Goal: Task Accomplishment & Management: Manage account settings

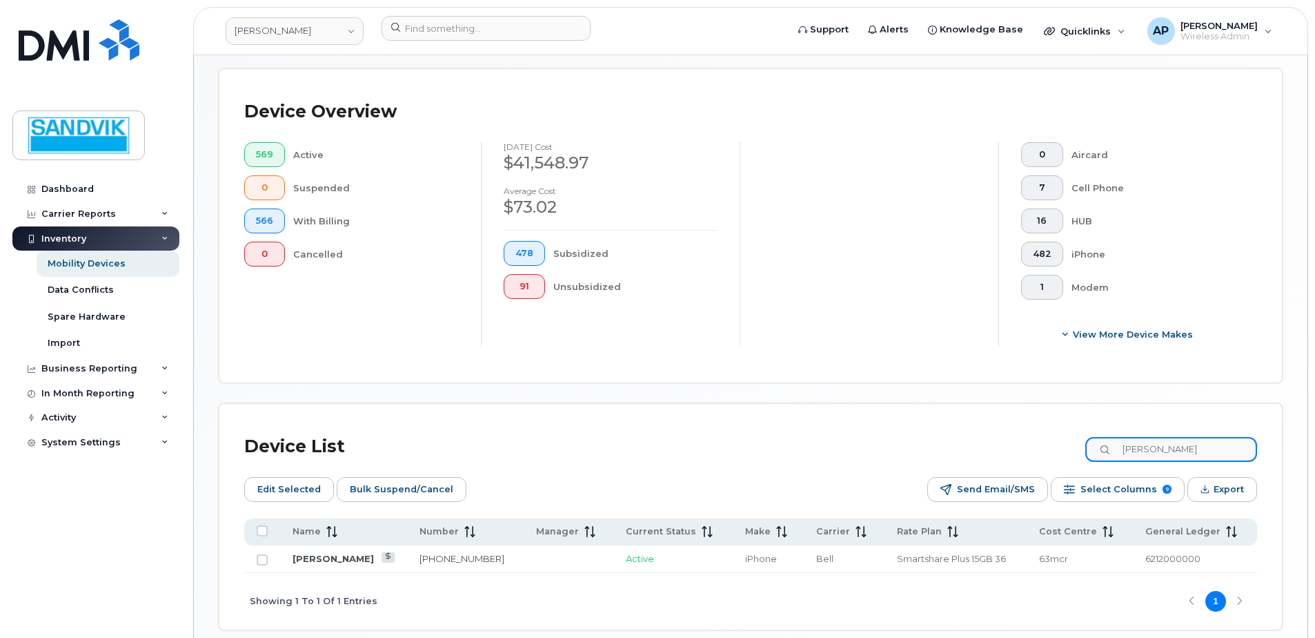
click at [1179, 447] on input "[PERSON_NAME]" at bounding box center [1172, 449] width 172 height 25
drag, startPoint x: 1097, startPoint y: 447, endPoint x: 949, endPoint y: 441, distance: 147.8
click at [949, 441] on div "Device List [PERSON_NAME]" at bounding box center [750, 447] width 1013 height 36
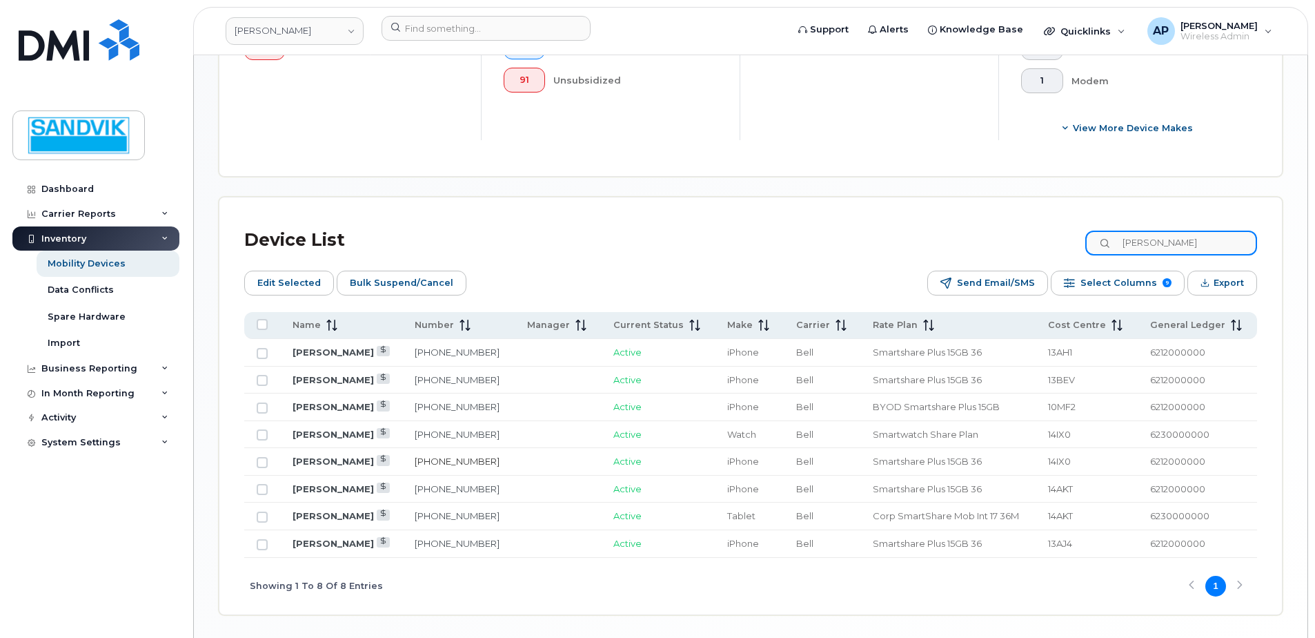
scroll to position [543, 0]
drag, startPoint x: 1186, startPoint y: 235, endPoint x: 1104, endPoint y: 240, distance: 81.6
click at [1104, 240] on input "[PERSON_NAME]" at bounding box center [1172, 242] width 172 height 25
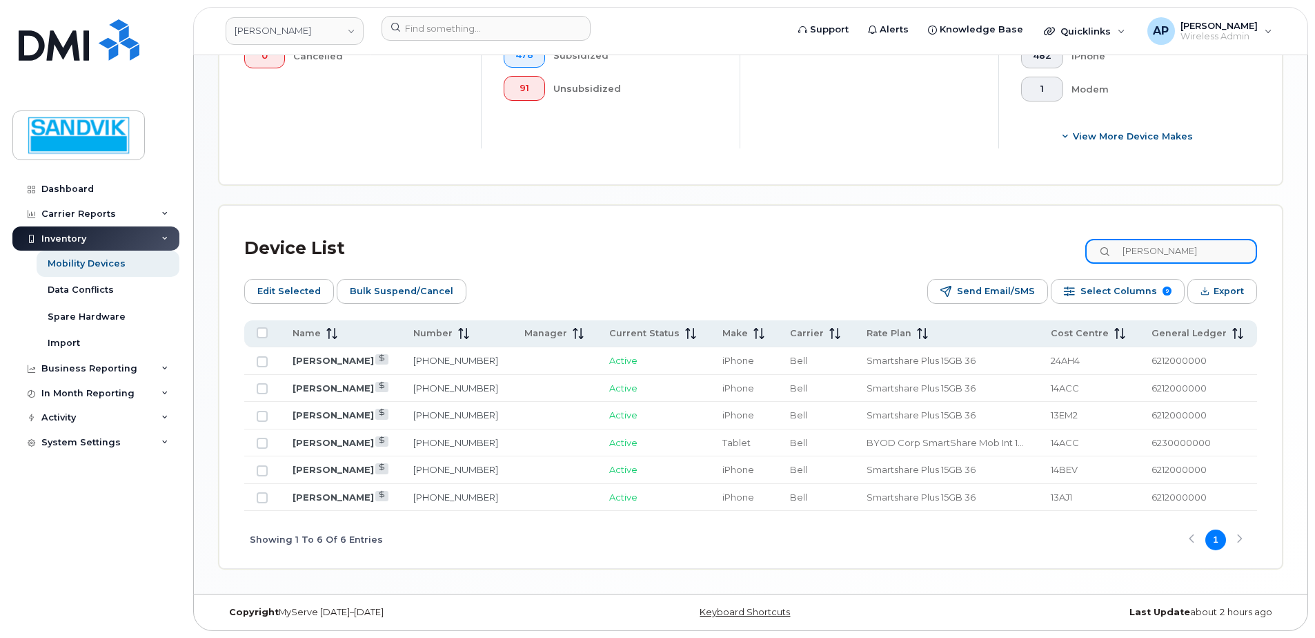
scroll to position [534, 0]
click at [449, 358] on link "[PHONE_NUMBER]" at bounding box center [455, 360] width 85 height 11
click at [1177, 256] on input "[PERSON_NAME]" at bounding box center [1172, 251] width 172 height 25
drag, startPoint x: 1178, startPoint y: 256, endPoint x: 917, endPoint y: 257, distance: 261.6
click at [915, 257] on div "Device List [PERSON_NAME]" at bounding box center [750, 249] width 1013 height 36
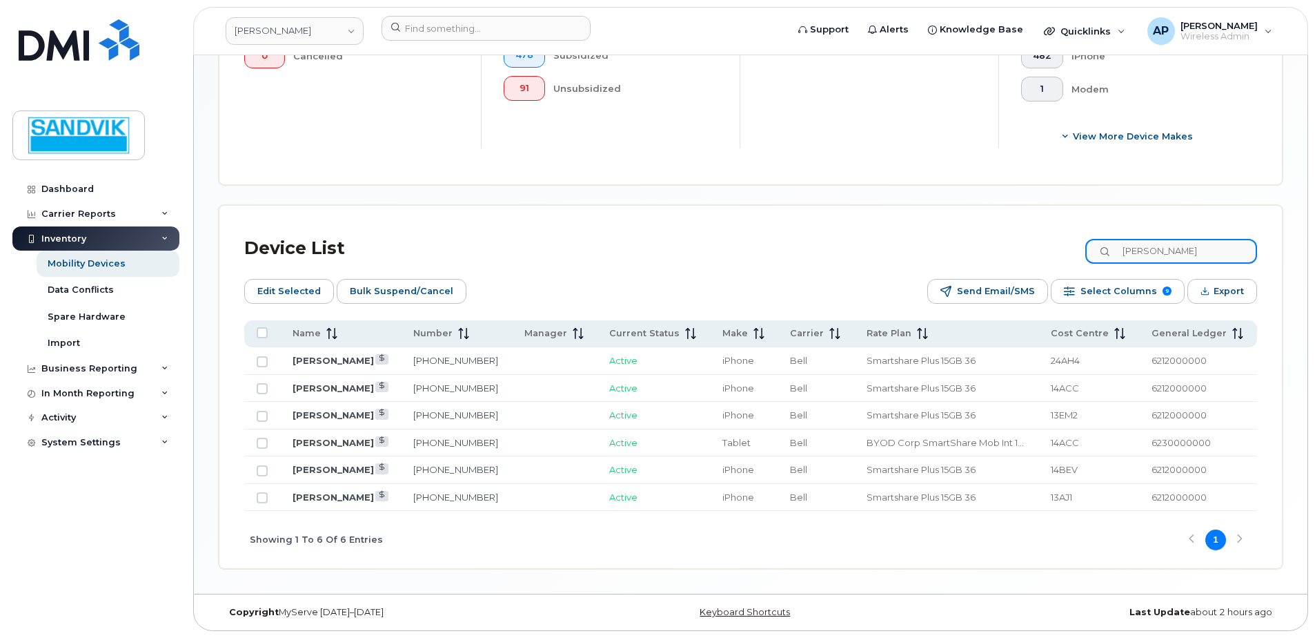
type input "[PERSON_NAME]"
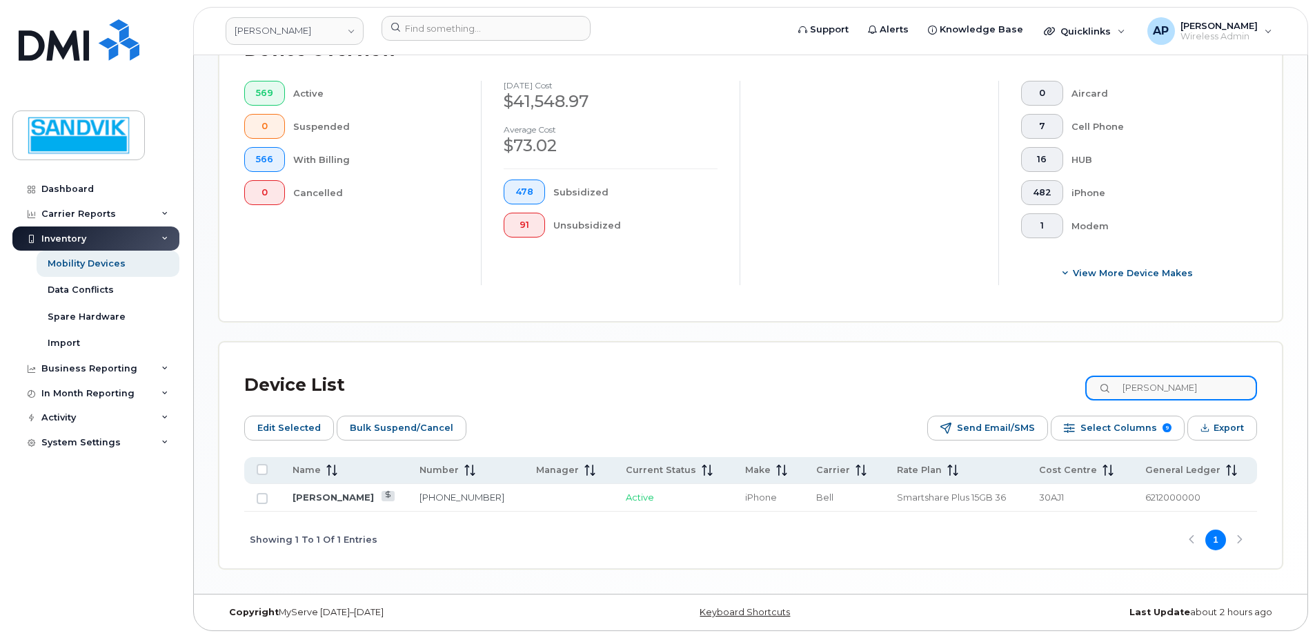
scroll to position [398, 0]
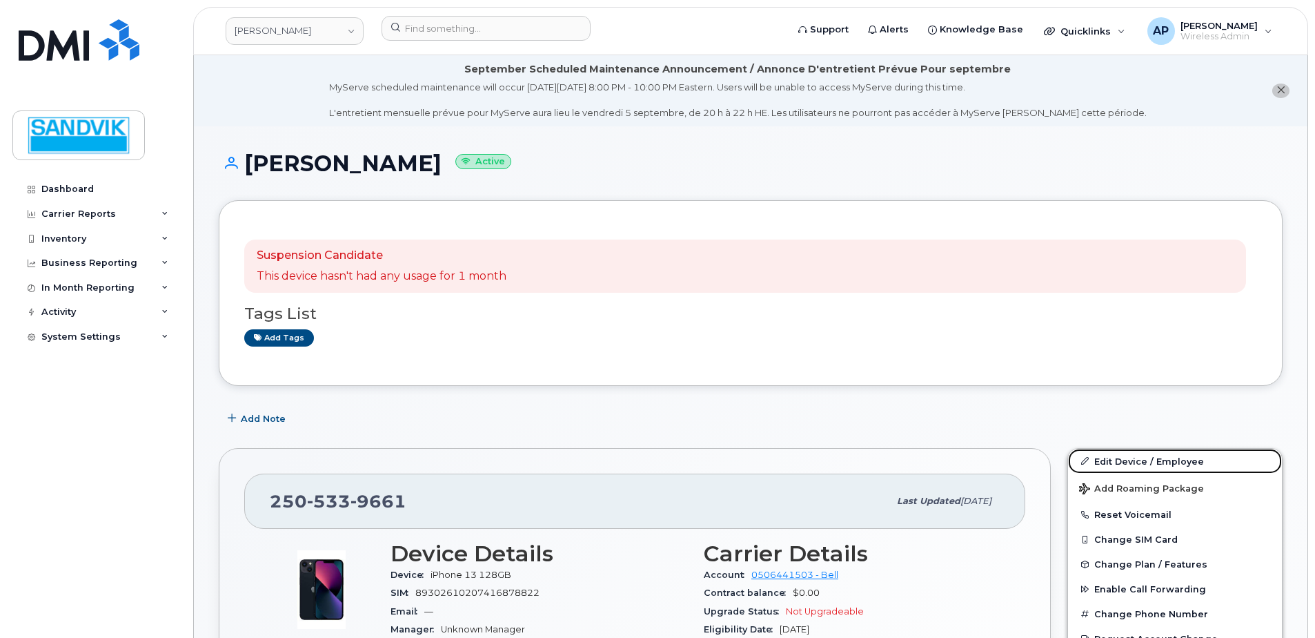
drag, startPoint x: 1166, startPoint y: 458, endPoint x: 990, endPoint y: 461, distance: 176.0
click at [1166, 458] on link "Edit Device / Employee" at bounding box center [1175, 461] width 214 height 25
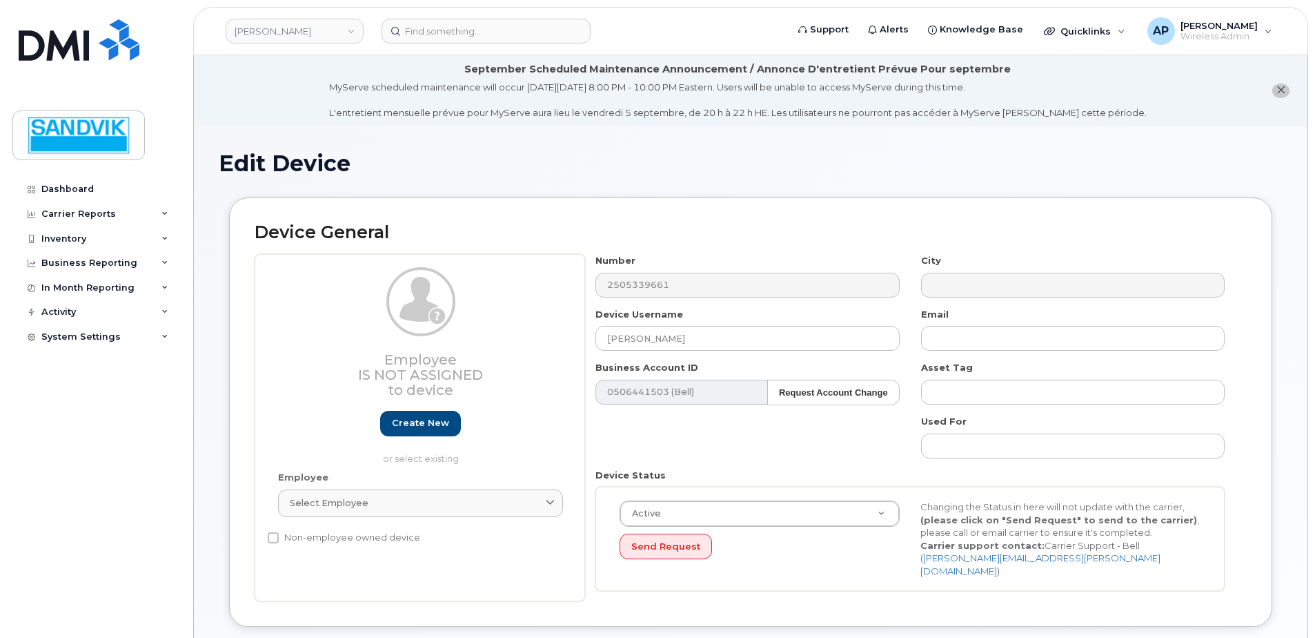
select select "582100"
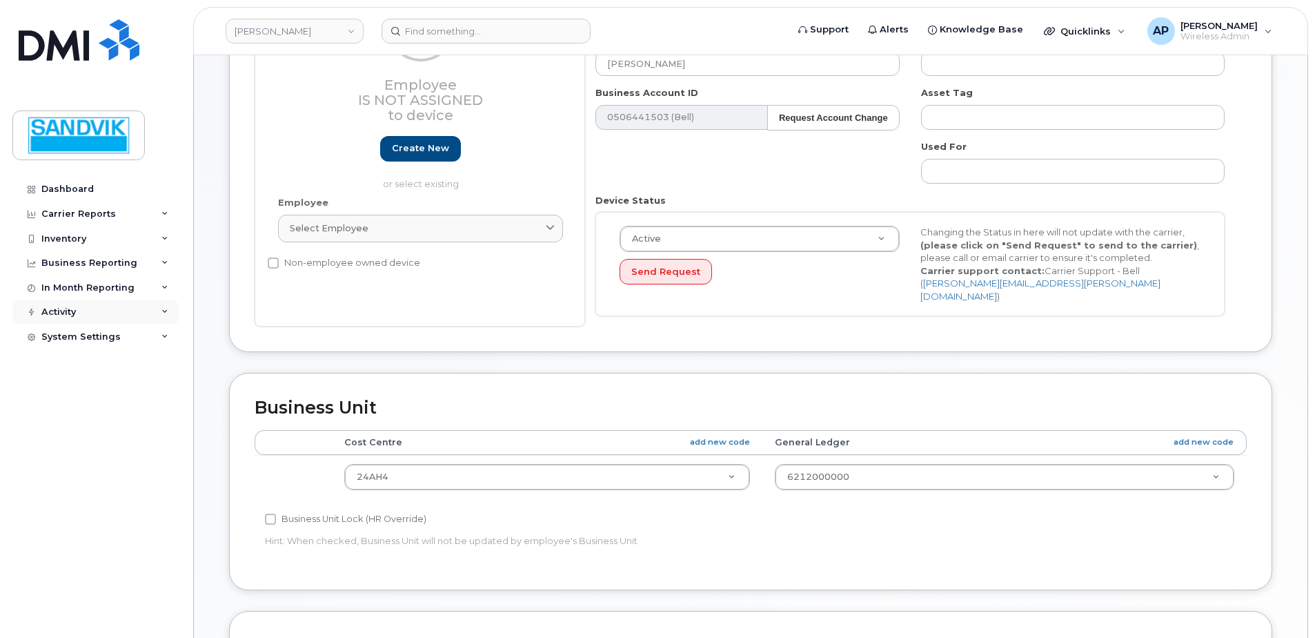
scroll to position [276, 0]
click at [74, 239] on div "Inventory" at bounding box center [63, 238] width 45 height 11
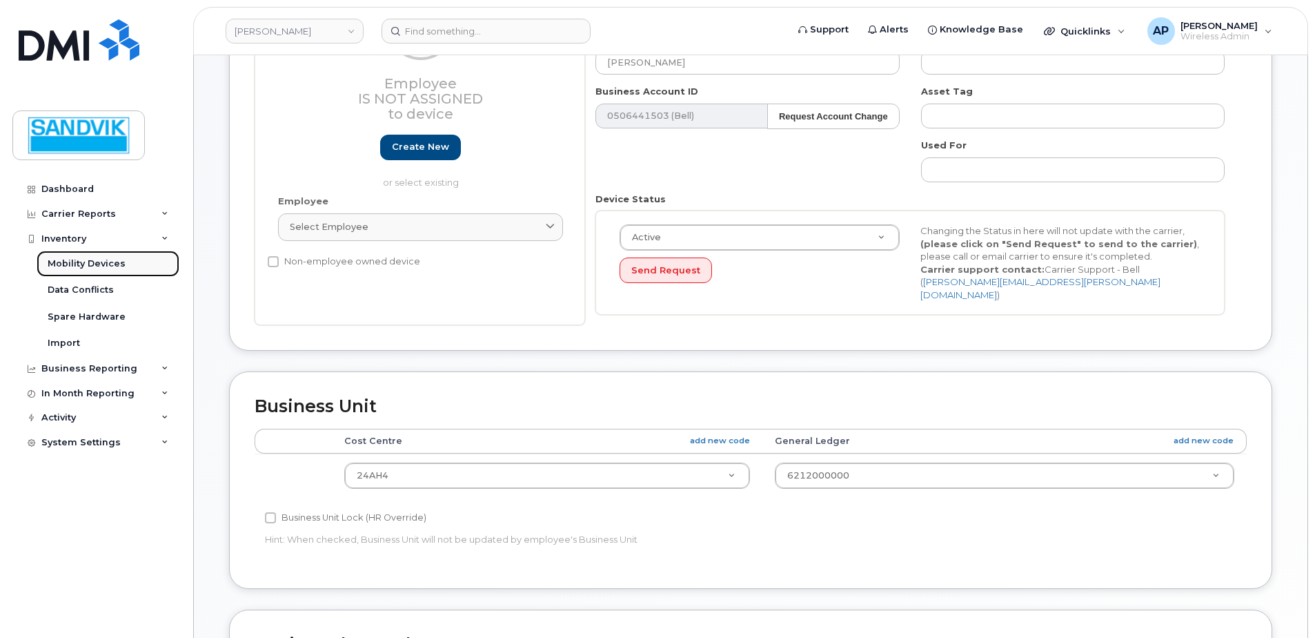
click at [96, 262] on div "Mobility Devices" at bounding box center [87, 263] width 78 height 12
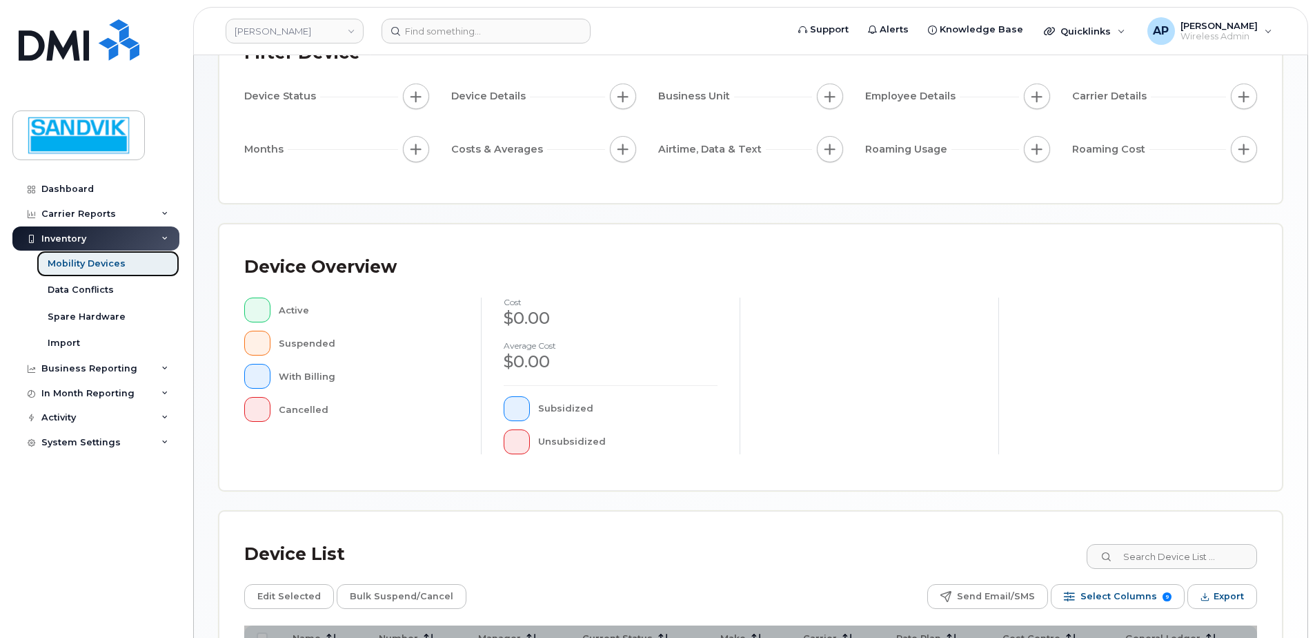
scroll to position [138, 0]
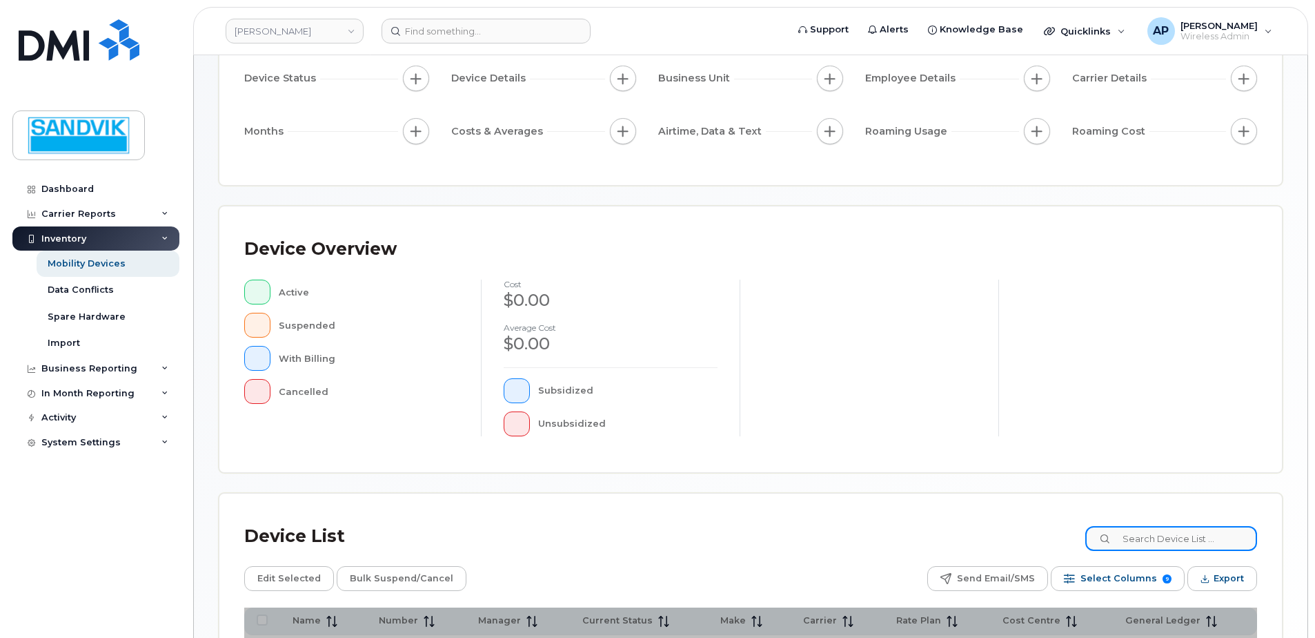
click at [1146, 546] on input at bounding box center [1172, 538] width 172 height 25
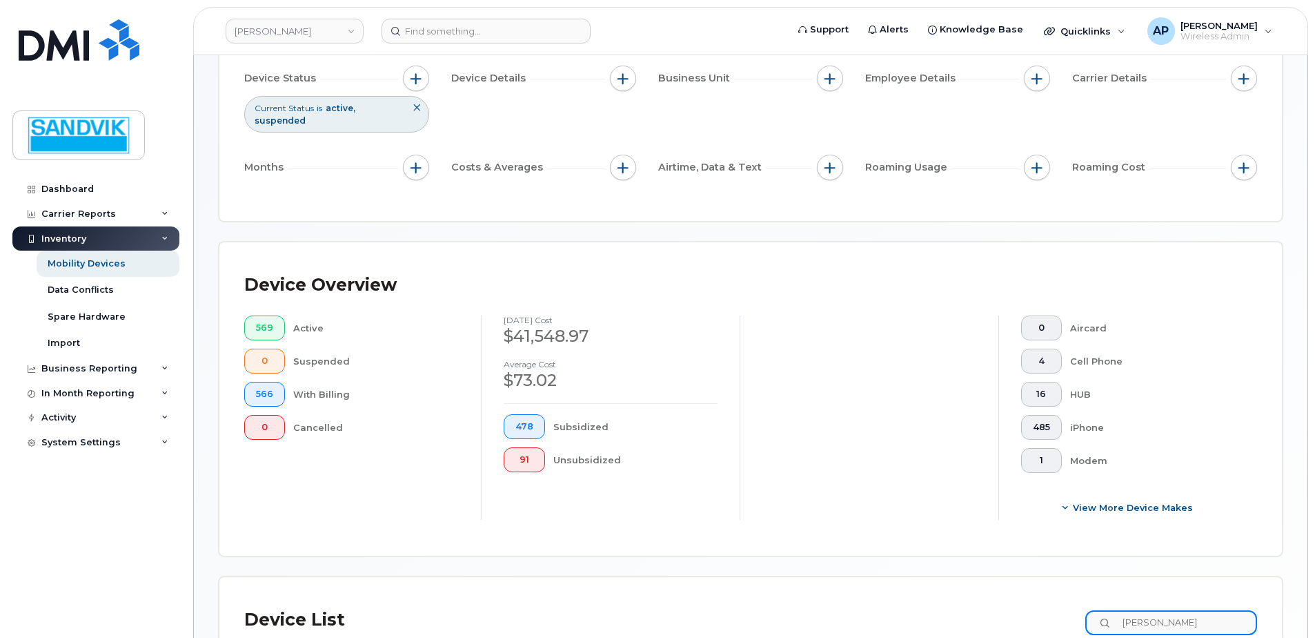
type input "katie"
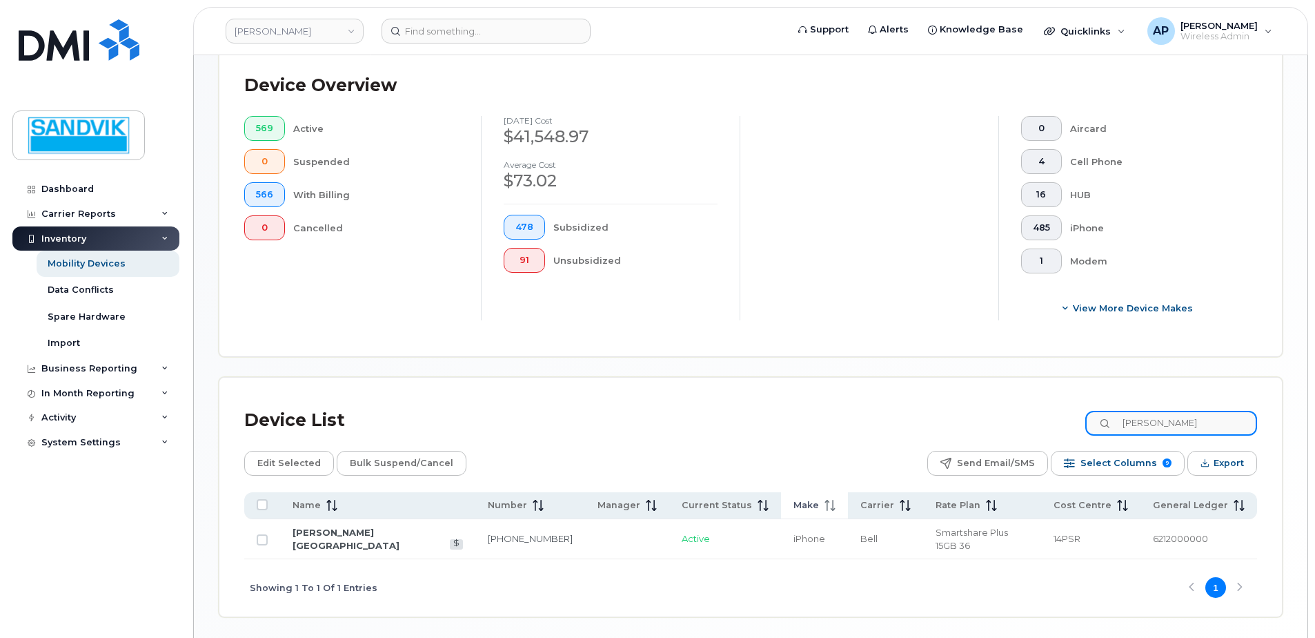
scroll to position [373, 0]
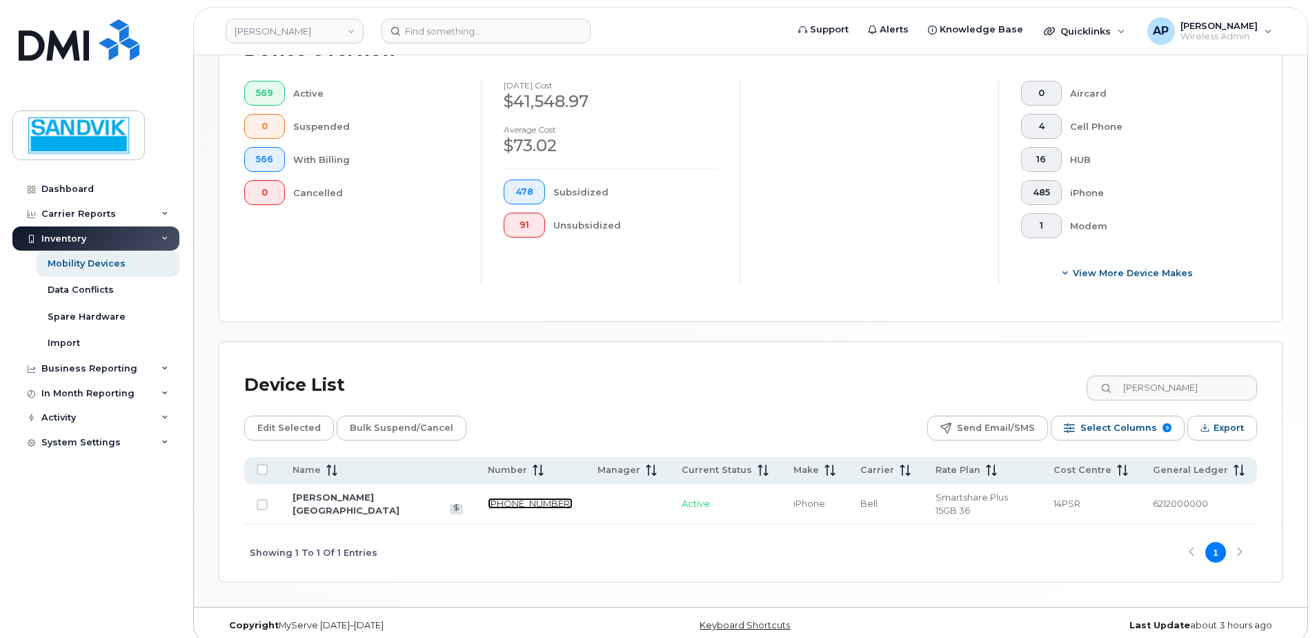
click at [488, 499] on link "705-690-5565" at bounding box center [530, 503] width 85 height 11
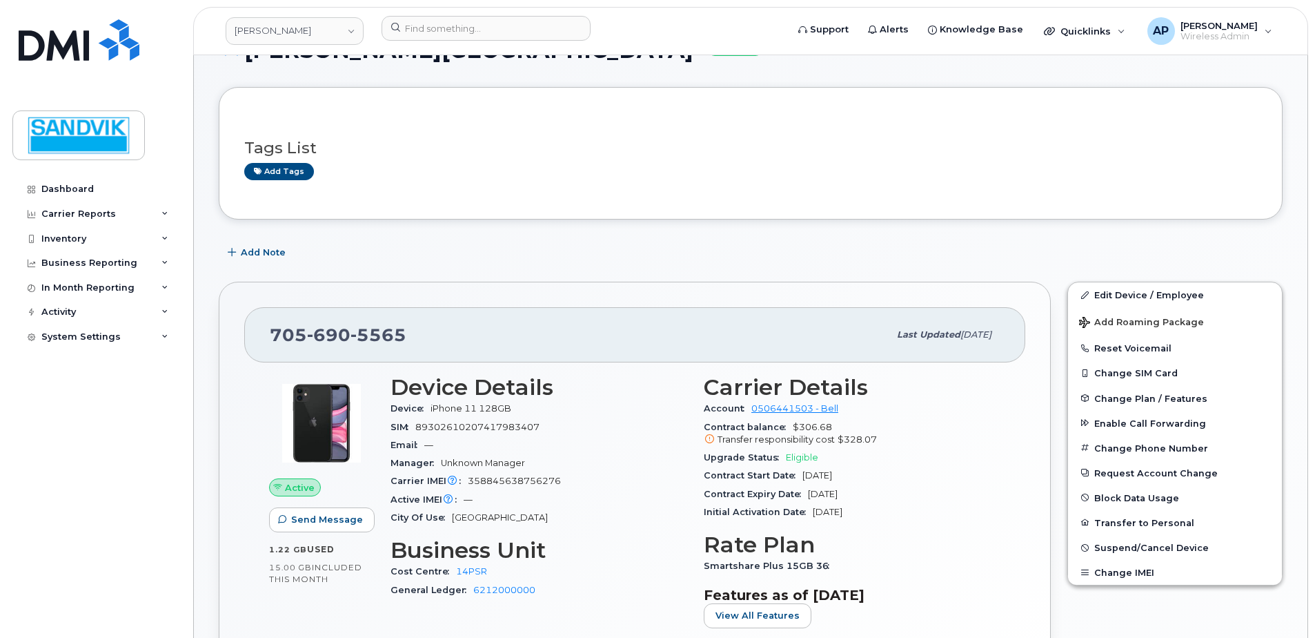
scroll to position [138, 0]
